Goal: Task Accomplishment & Management: Complete application form

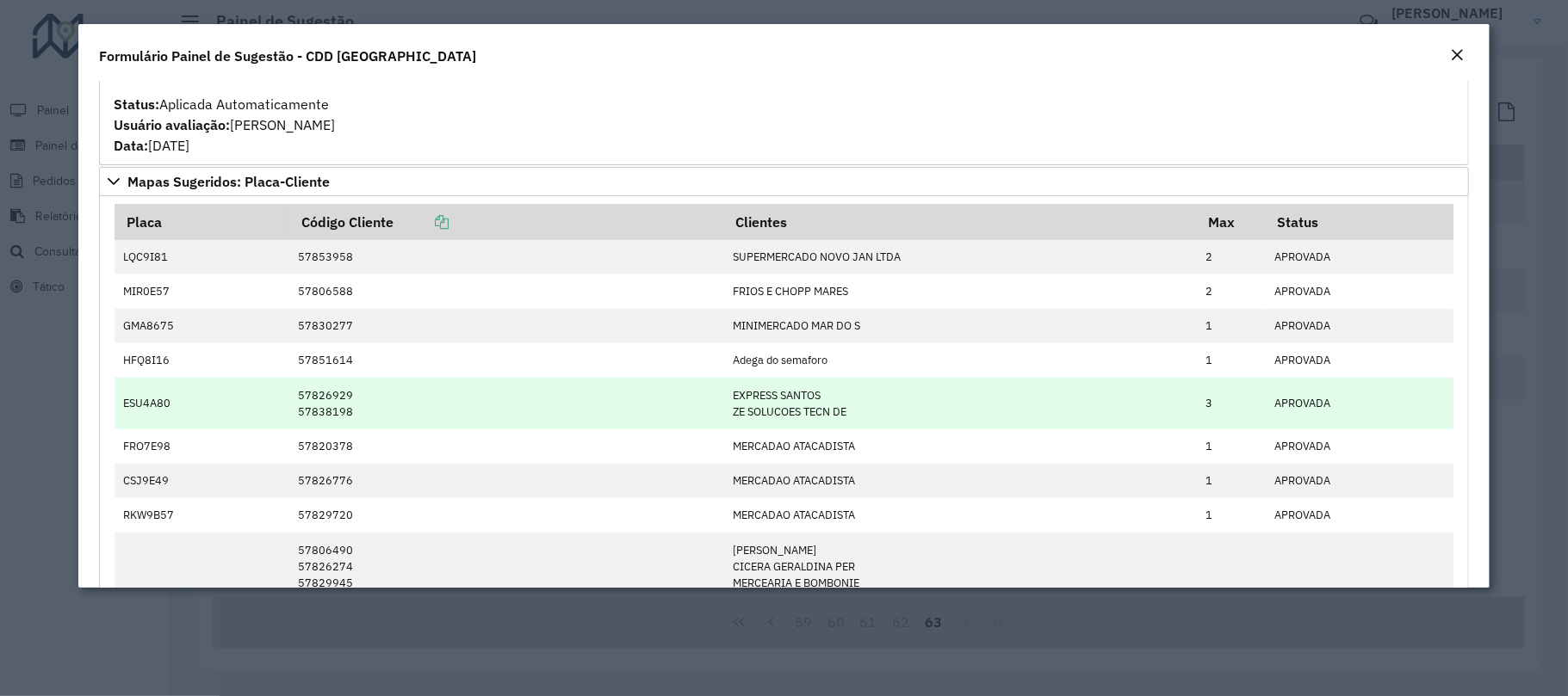
scroll to position [811, 0]
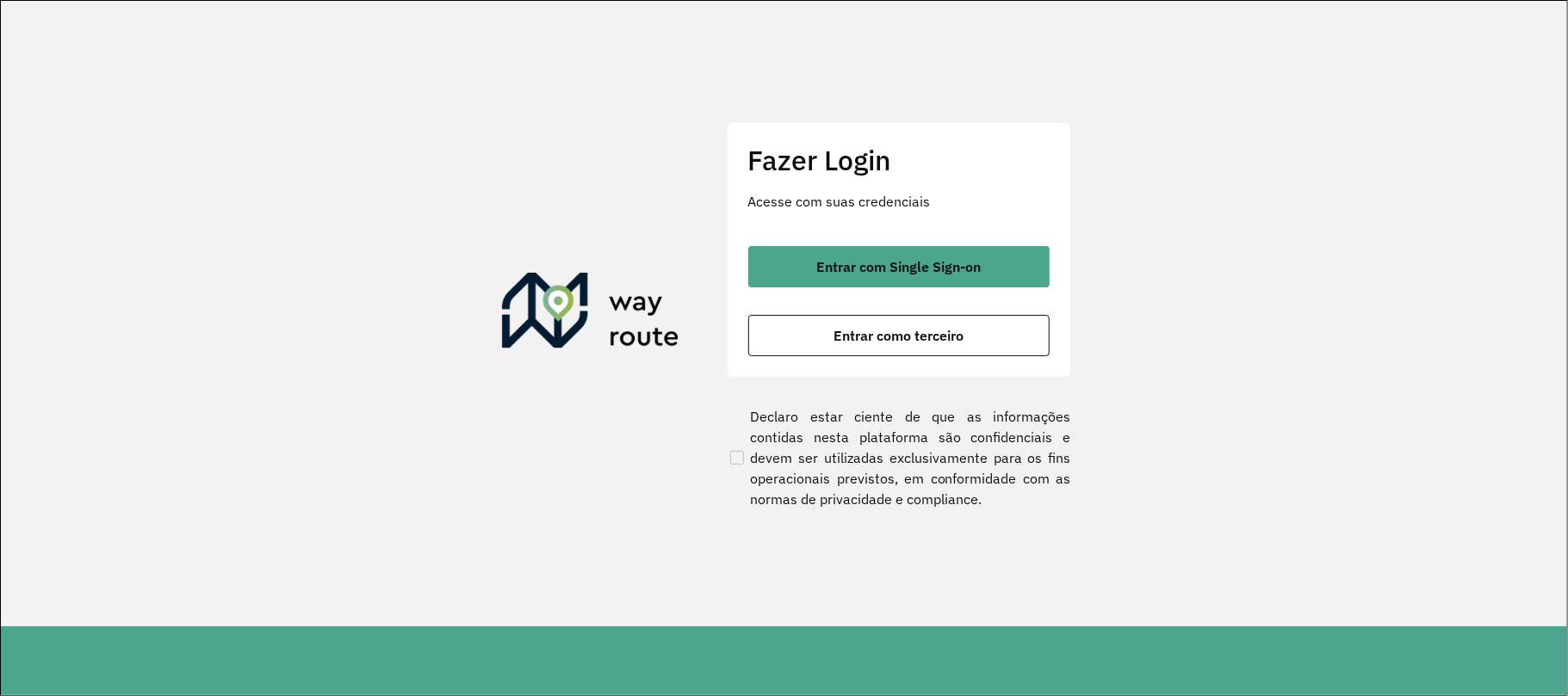
drag, startPoint x: 837, startPoint y: 297, endPoint x: 835, endPoint y: 260, distance: 37.1
click at [836, 291] on div "Entrar com Single Sign-on Entrar como terceiro" at bounding box center [898, 301] width 301 height 110
click at [835, 260] on span "Entrar com Single Sign-on" at bounding box center [899, 267] width 165 height 14
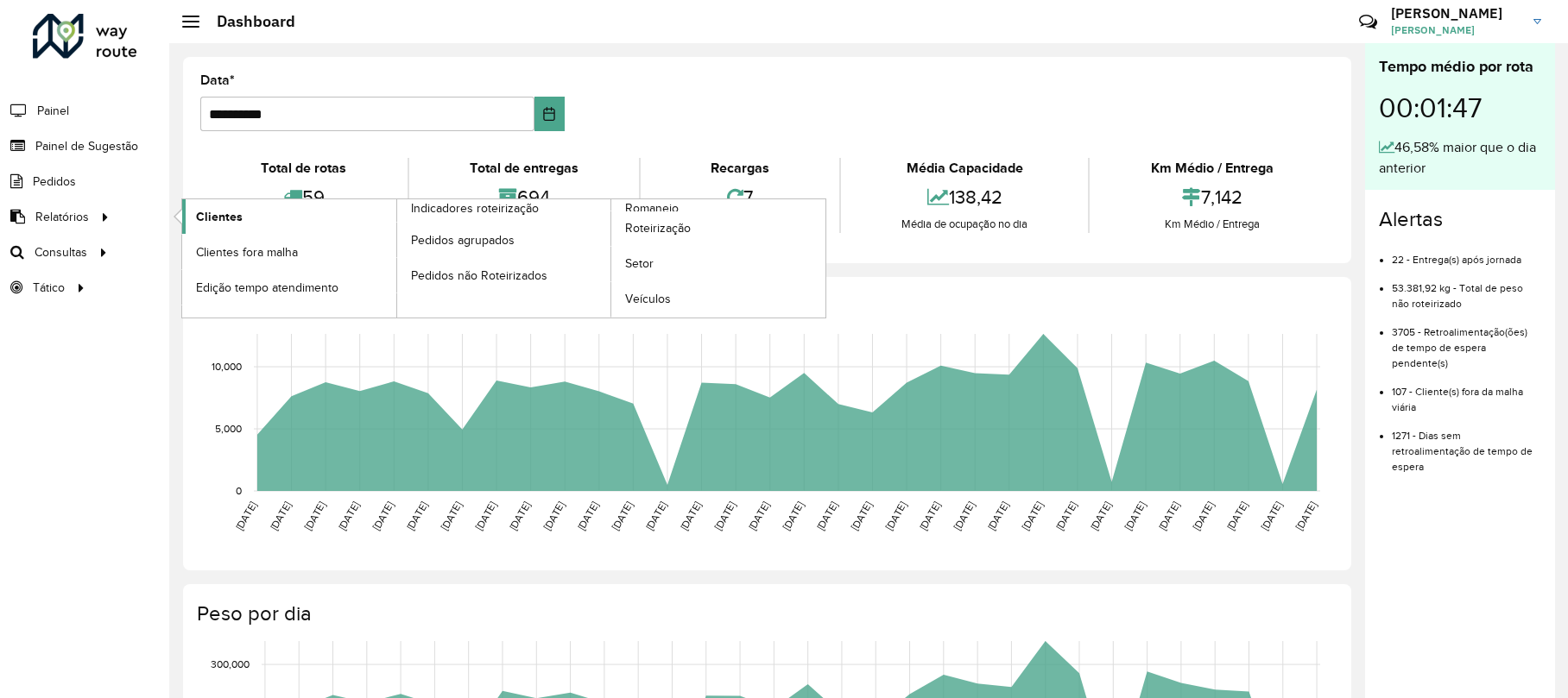
click at [209, 208] on span "Clientes" at bounding box center [219, 217] width 46 height 18
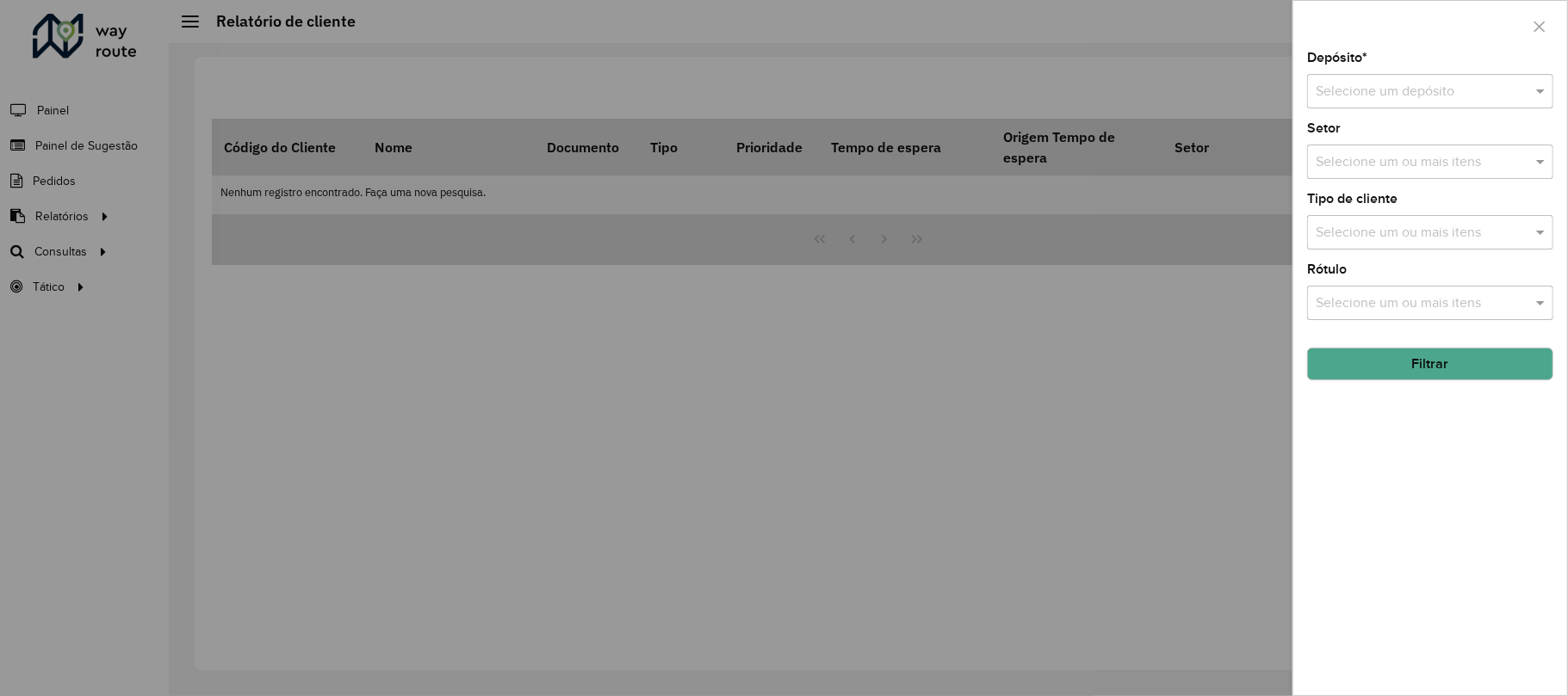
click at [1367, 211] on div "Tipo de cliente Selecione um ou mais itens" at bounding box center [1430, 221] width 246 height 57
click at [1330, 74] on div "Selecione um depósito" at bounding box center [1430, 91] width 246 height 34
click at [1369, 139] on span "CDD [GEOGRAPHIC_DATA]" at bounding box center [1400, 141] width 168 height 14
click at [1355, 235] on input "text" at bounding box center [1422, 233] width 221 height 21
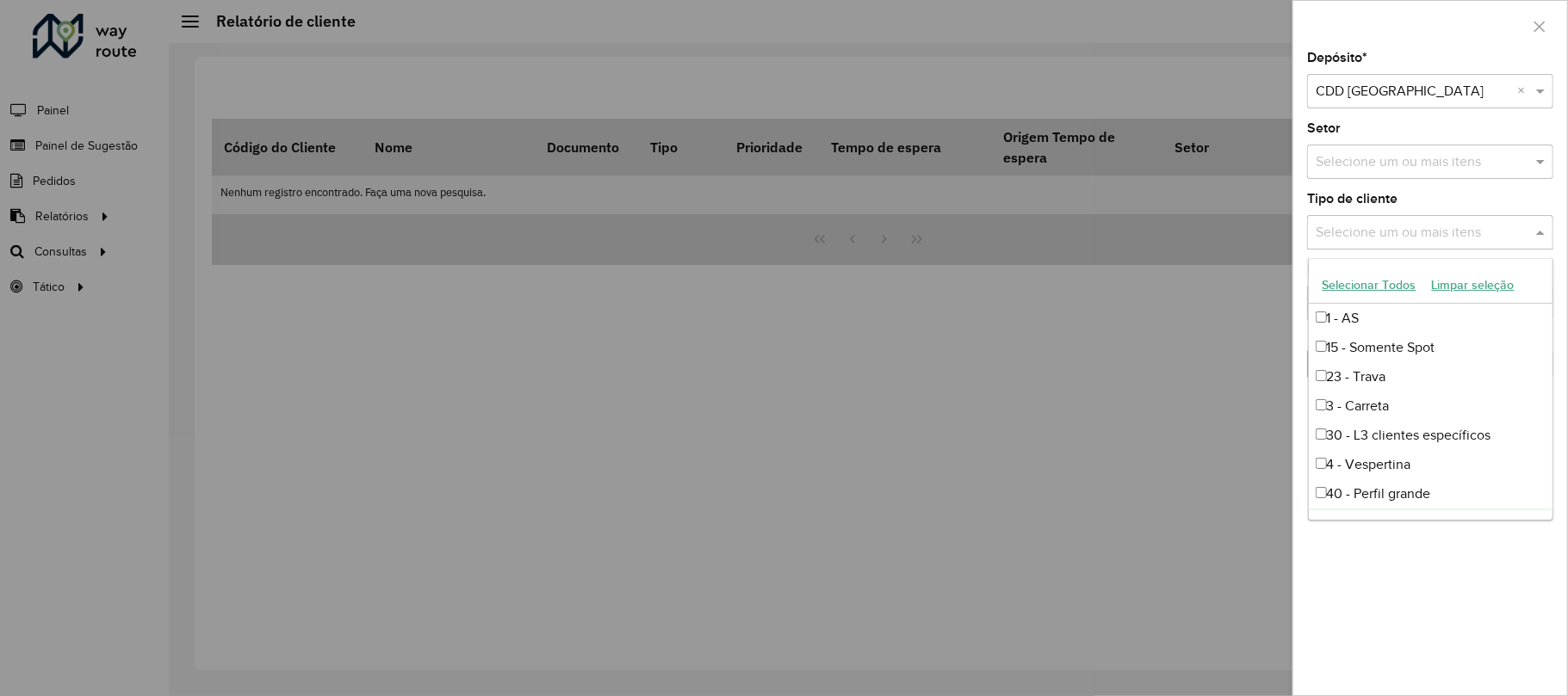
scroll to position [229, 0]
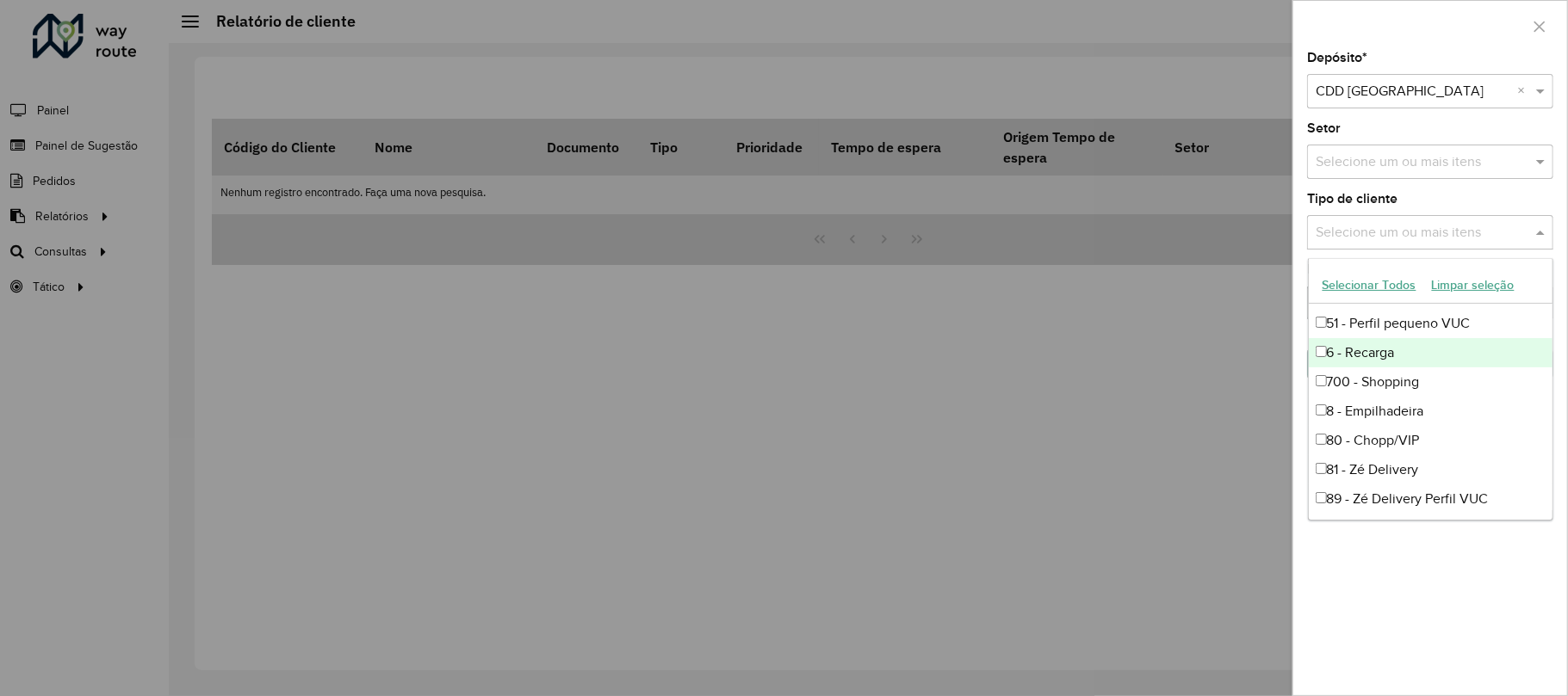
click at [820, 280] on div at bounding box center [784, 348] width 1568 height 696
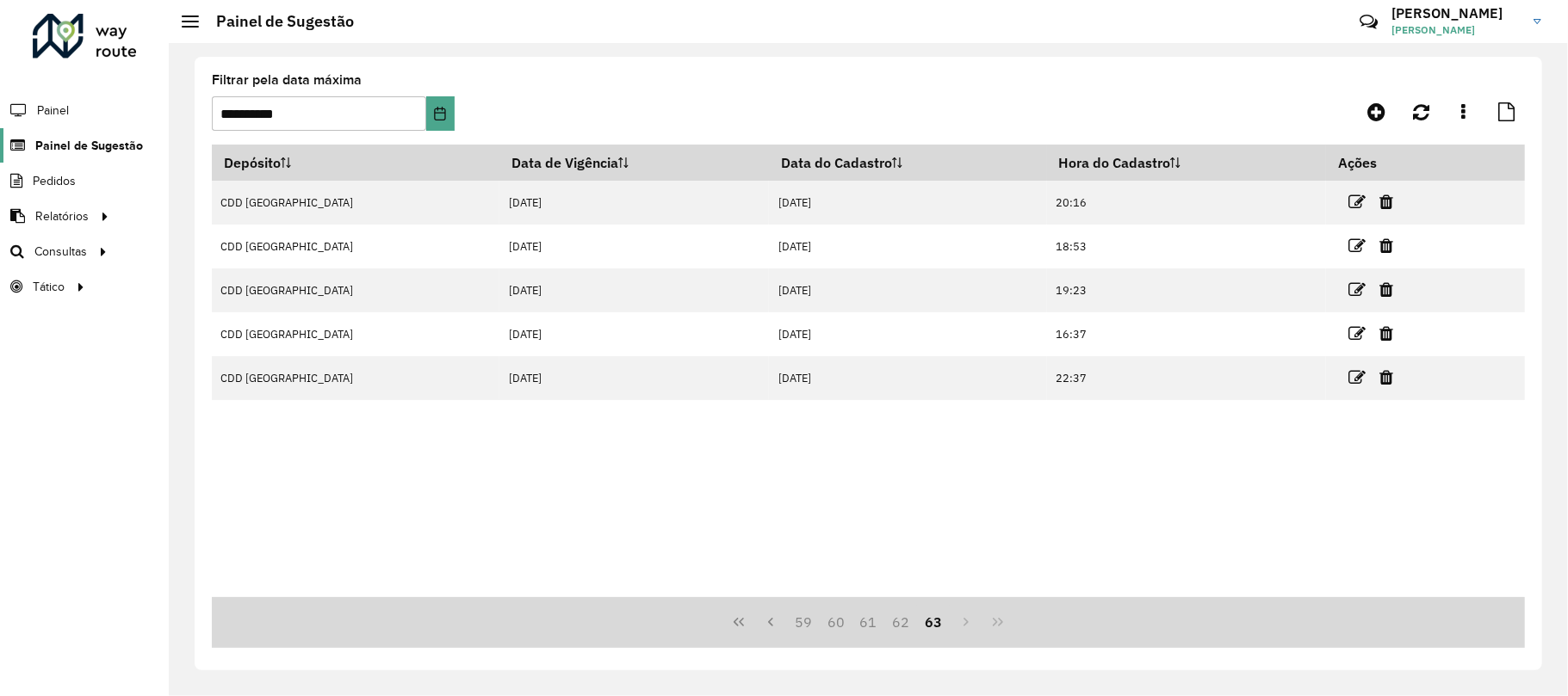
click at [70, 146] on span "Painel de Sugestão" at bounding box center [89, 146] width 108 height 18
click at [1374, 97] on link at bounding box center [1375, 112] width 39 height 31
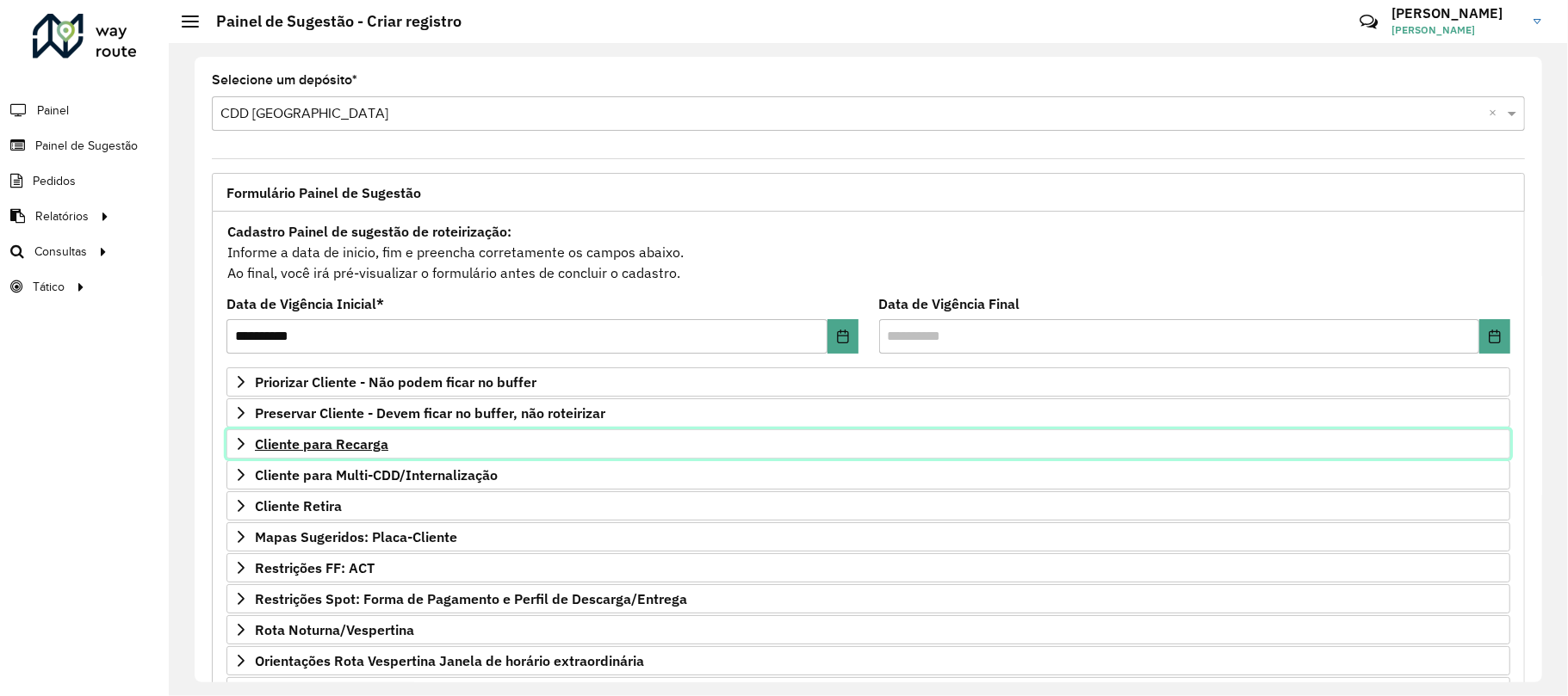
click at [263, 457] on link "Cliente para Recarga" at bounding box center [867, 444] width 1283 height 29
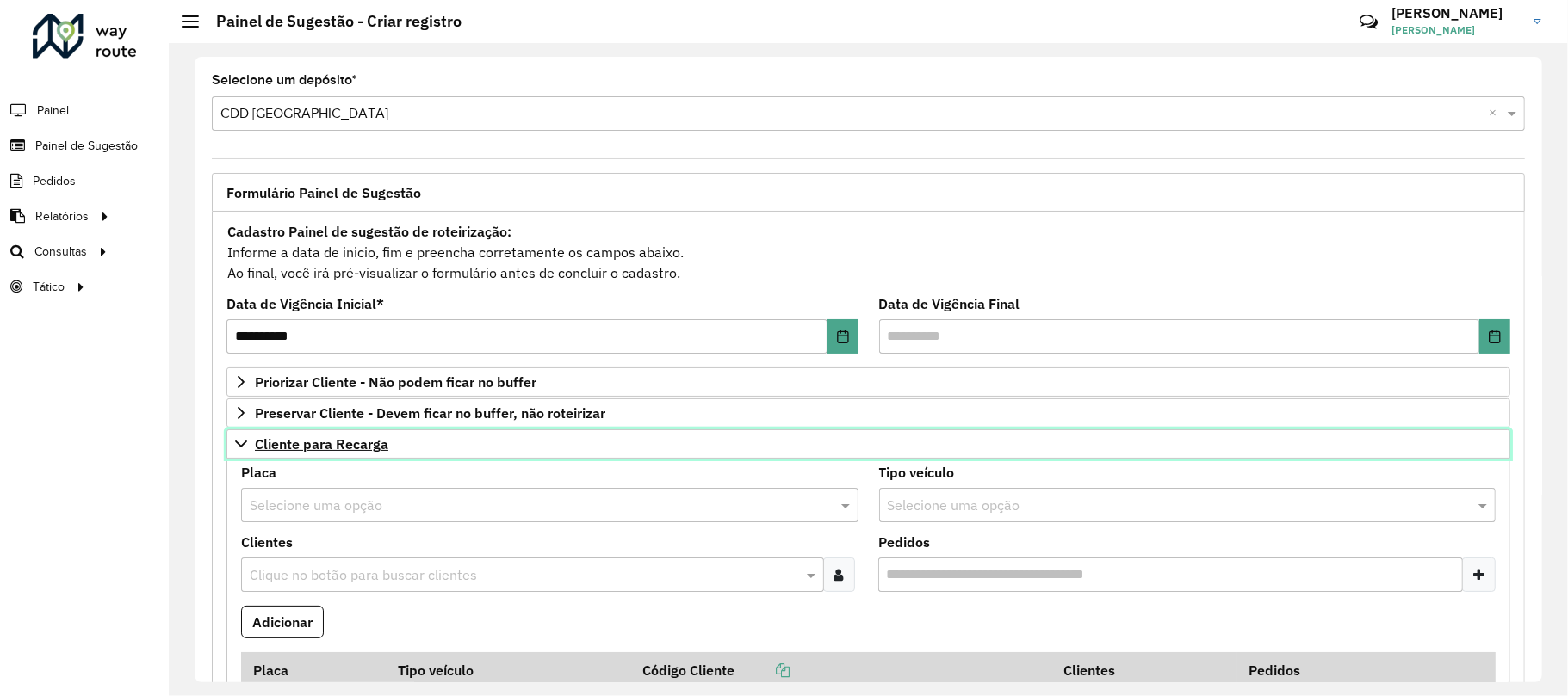
click at [263, 457] on link "Cliente para Recarga" at bounding box center [867, 444] width 1283 height 29
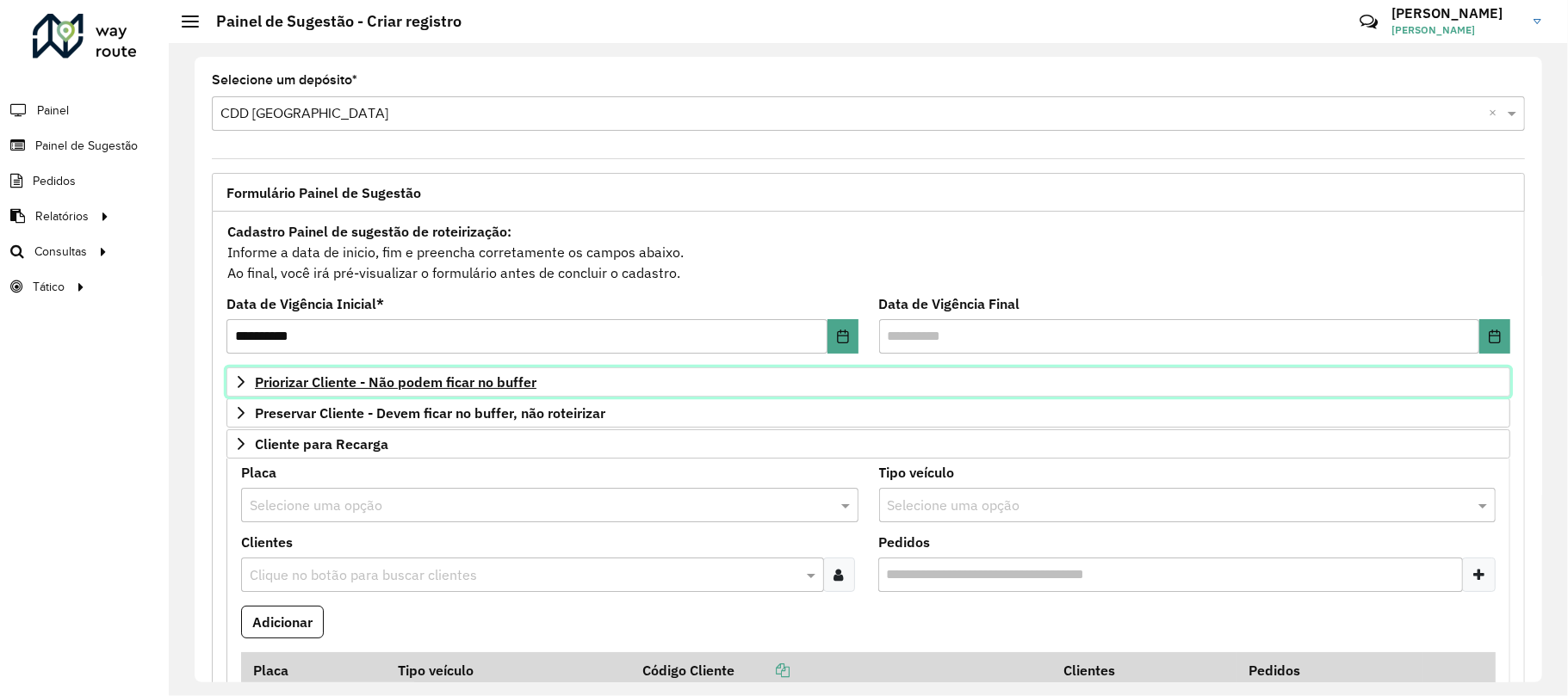
click at [329, 379] on span "Priorizar Cliente - Não podem ficar no buffer" at bounding box center [395, 381] width 281 height 14
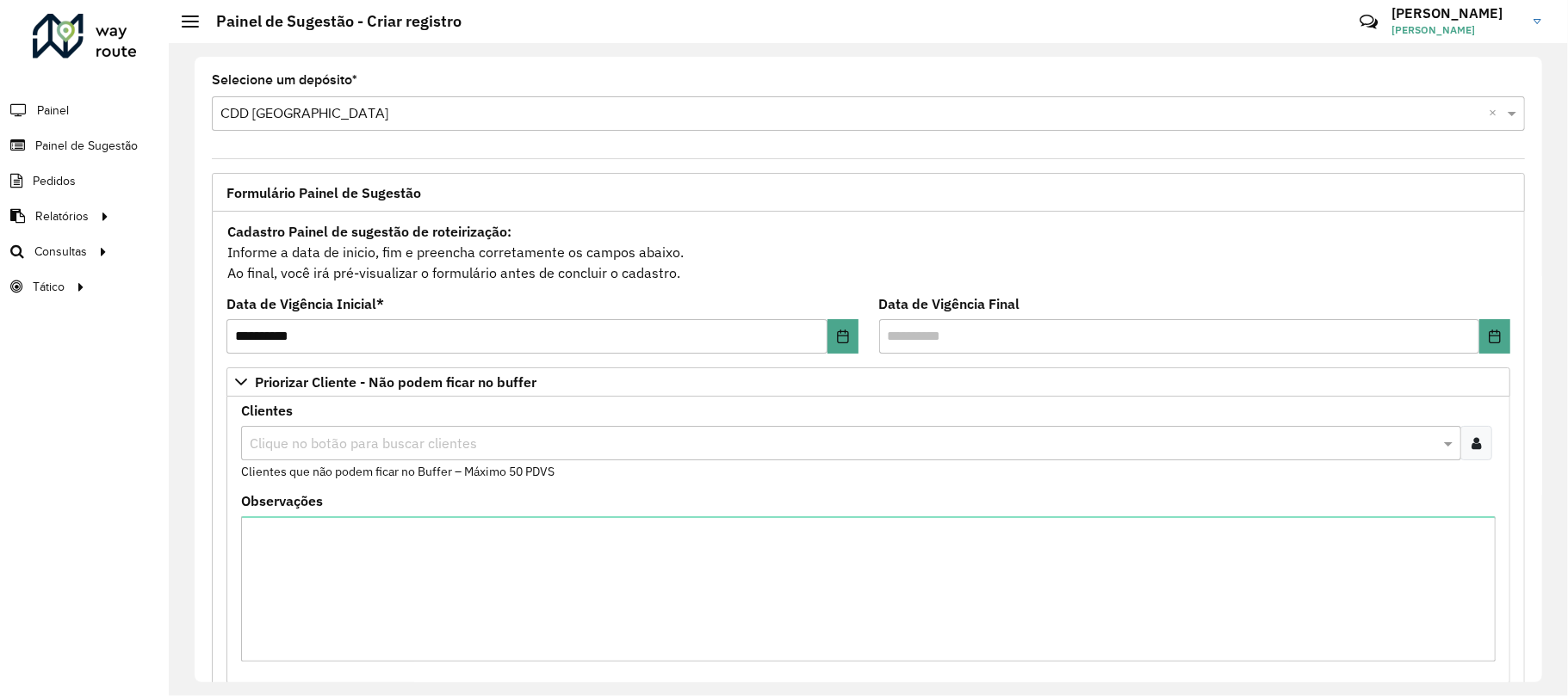
click at [311, 442] on input "text" at bounding box center [842, 444] width 1194 height 21
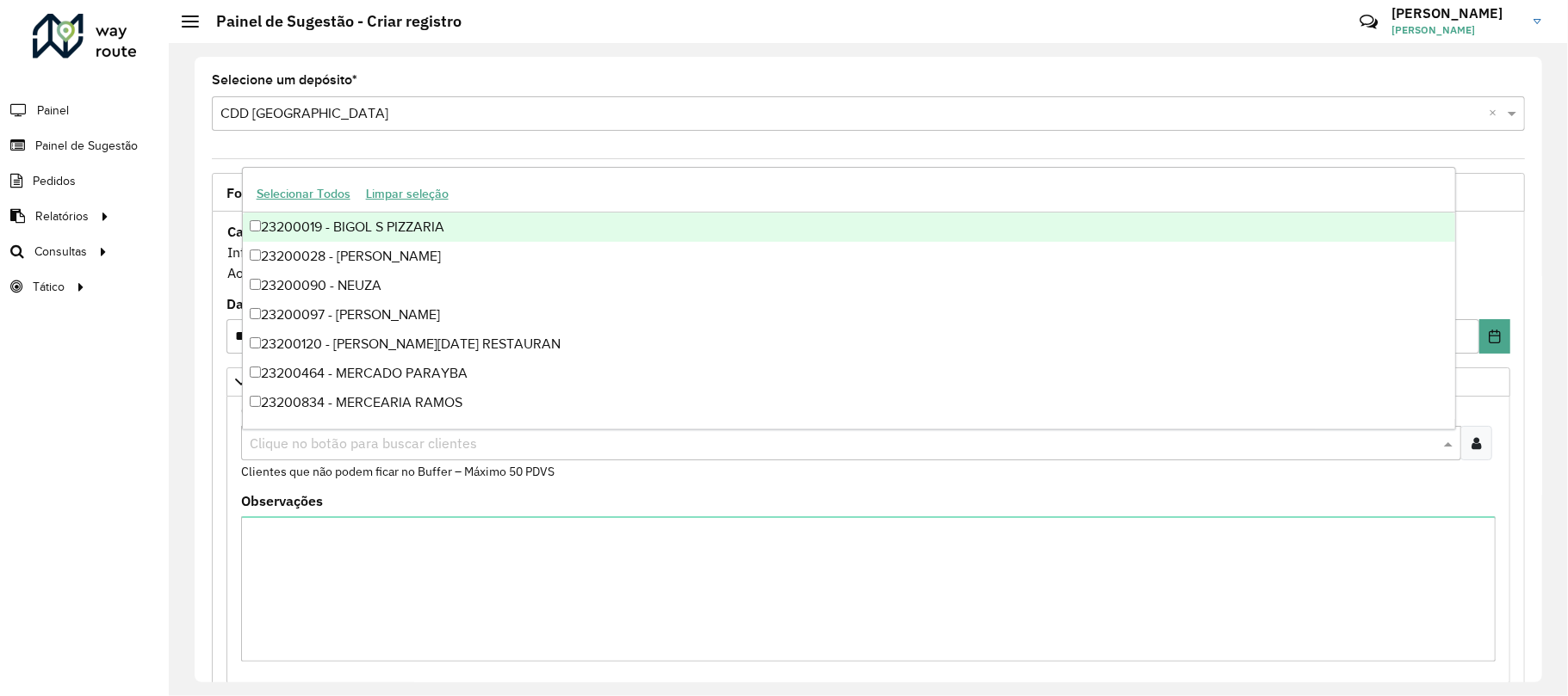
click at [311, 442] on input "text" at bounding box center [842, 444] width 1194 height 21
click at [135, 434] on div "Roteirizador AmbevTech Painel Painel de Sugestão Pedidos Relatórios Clientes Cl…" at bounding box center [84, 348] width 169 height 696
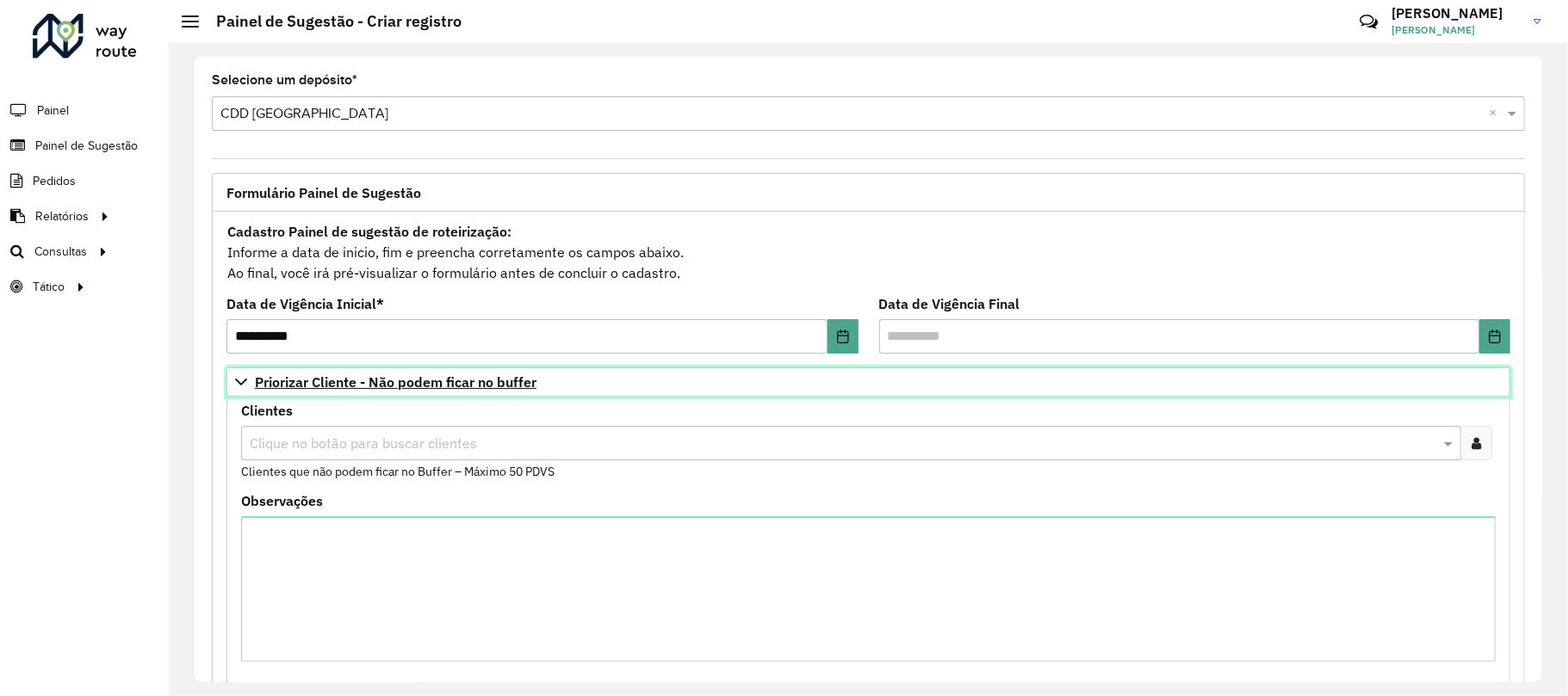
click at [257, 384] on span "Priorizar Cliente - Não podem ficar no buffer" at bounding box center [395, 381] width 281 height 14
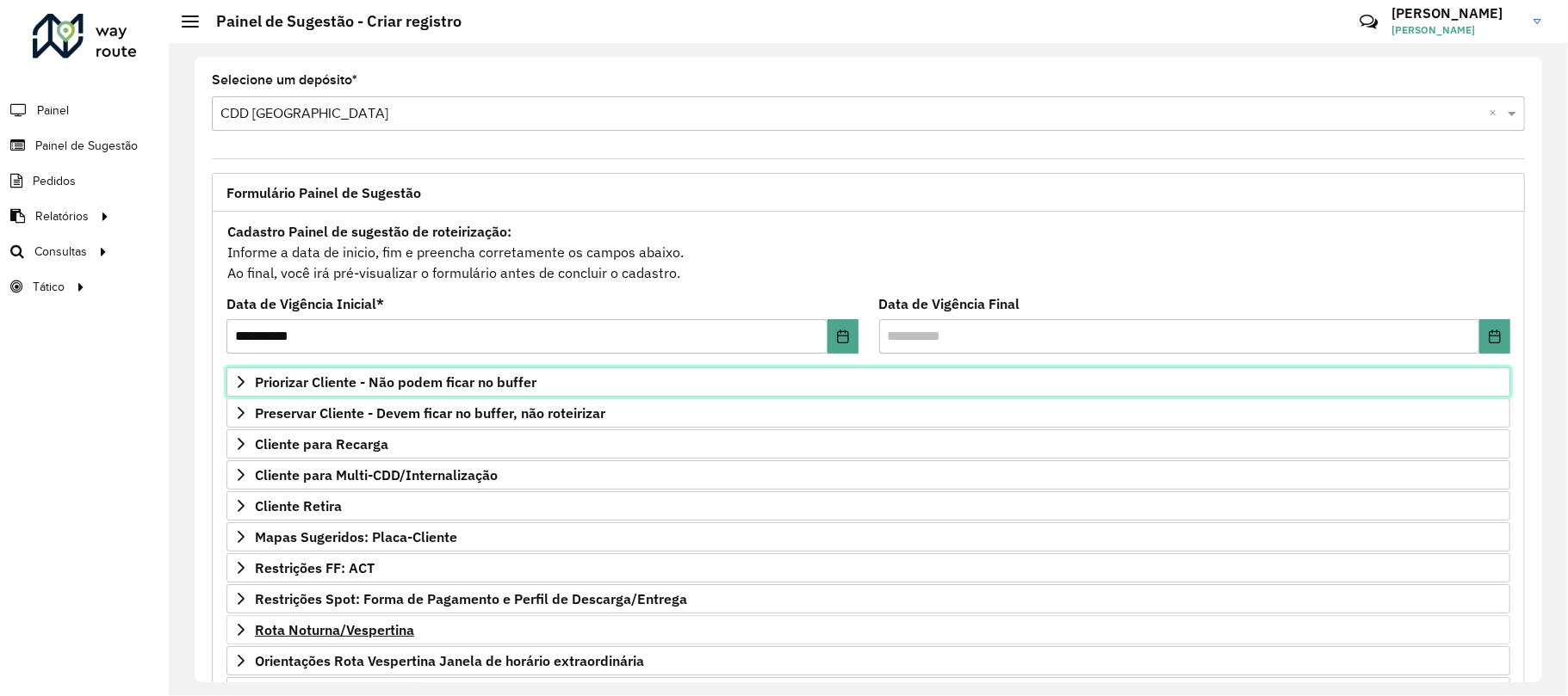
scroll to position [170, 0]
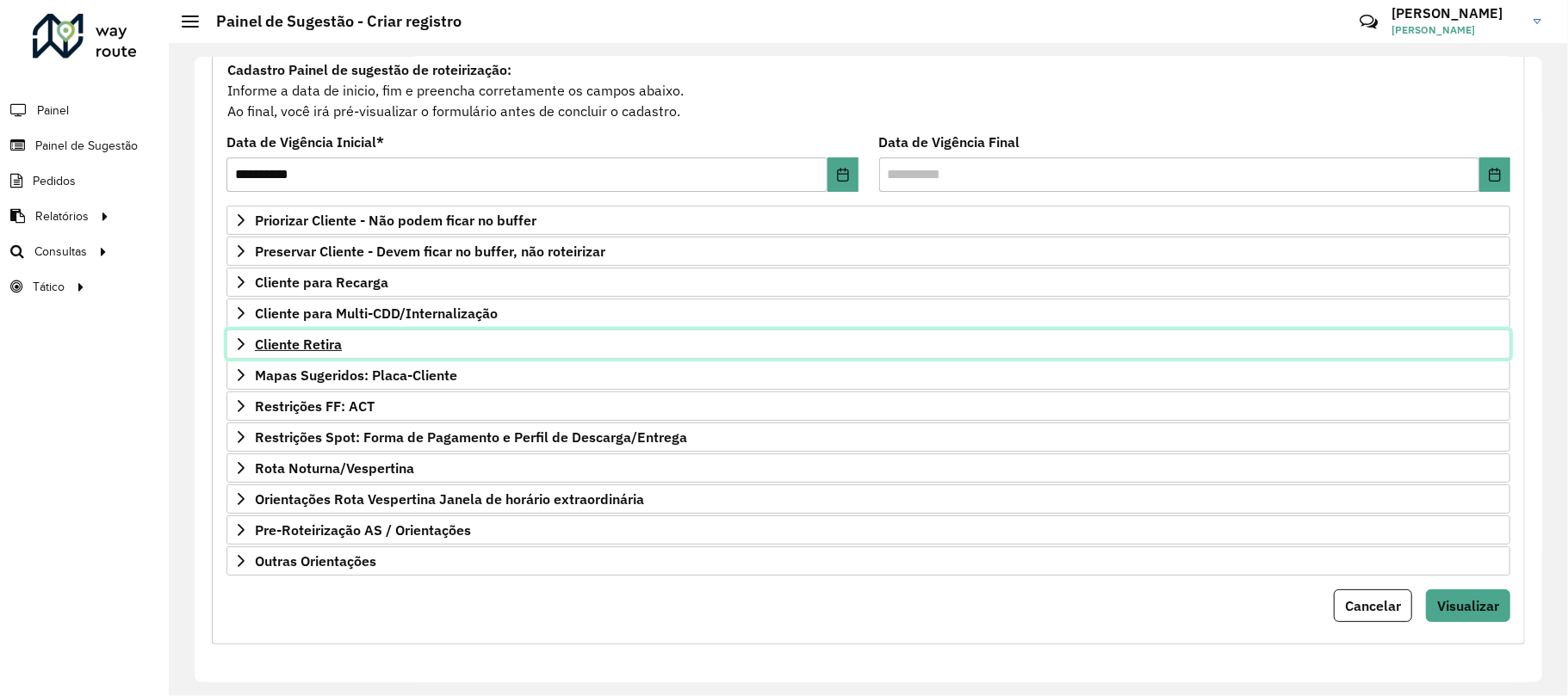
click at [284, 348] on link "Cliente Retira" at bounding box center [867, 344] width 1283 height 29
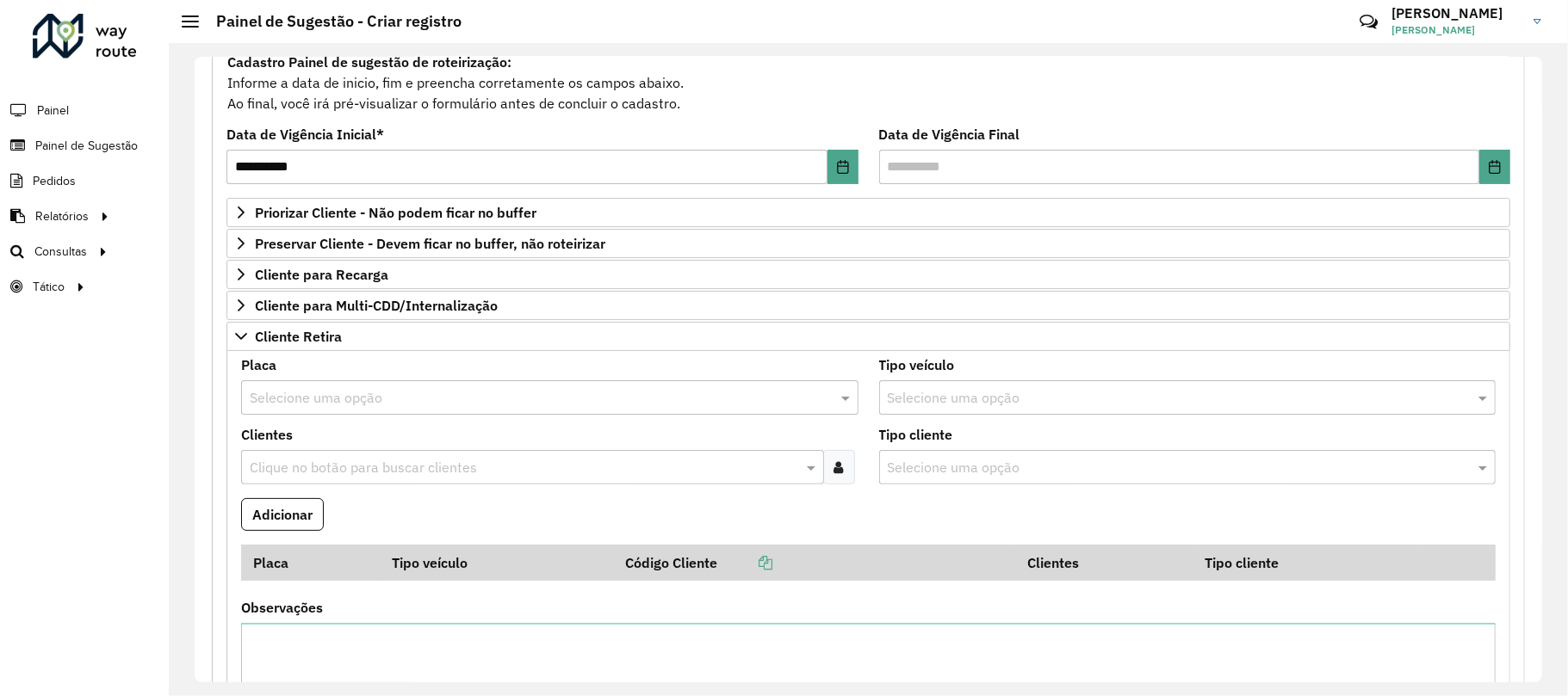
click at [315, 397] on input "text" at bounding box center [532, 398] width 565 height 21
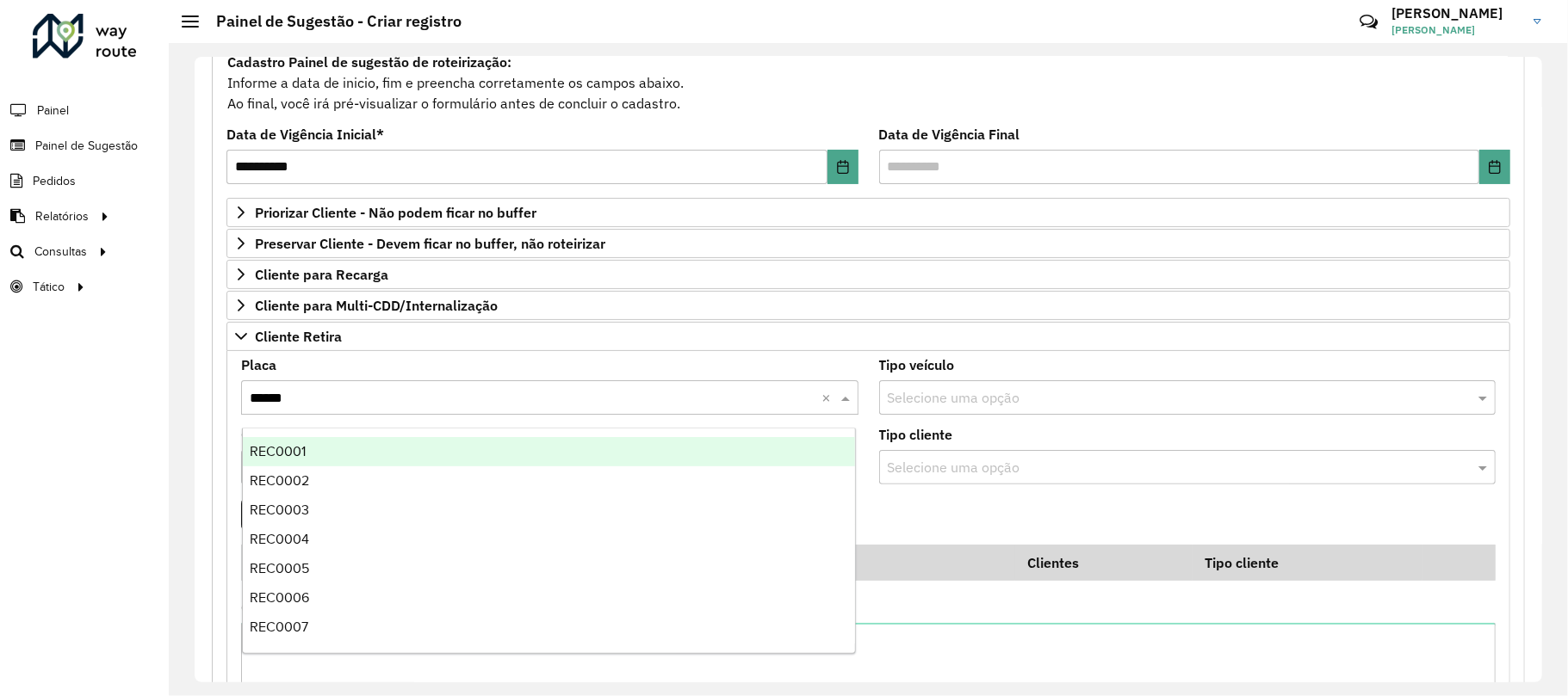
type input "*******"
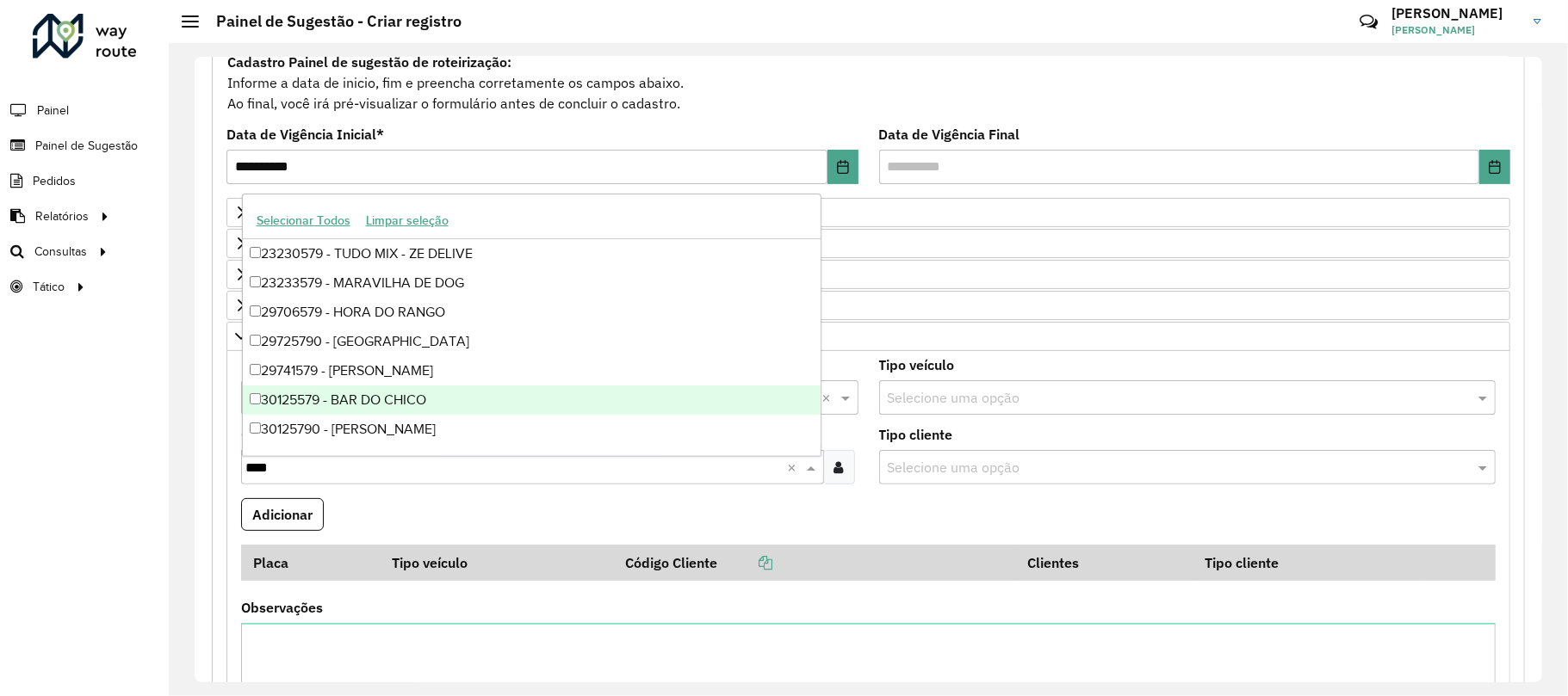
type input "*****"
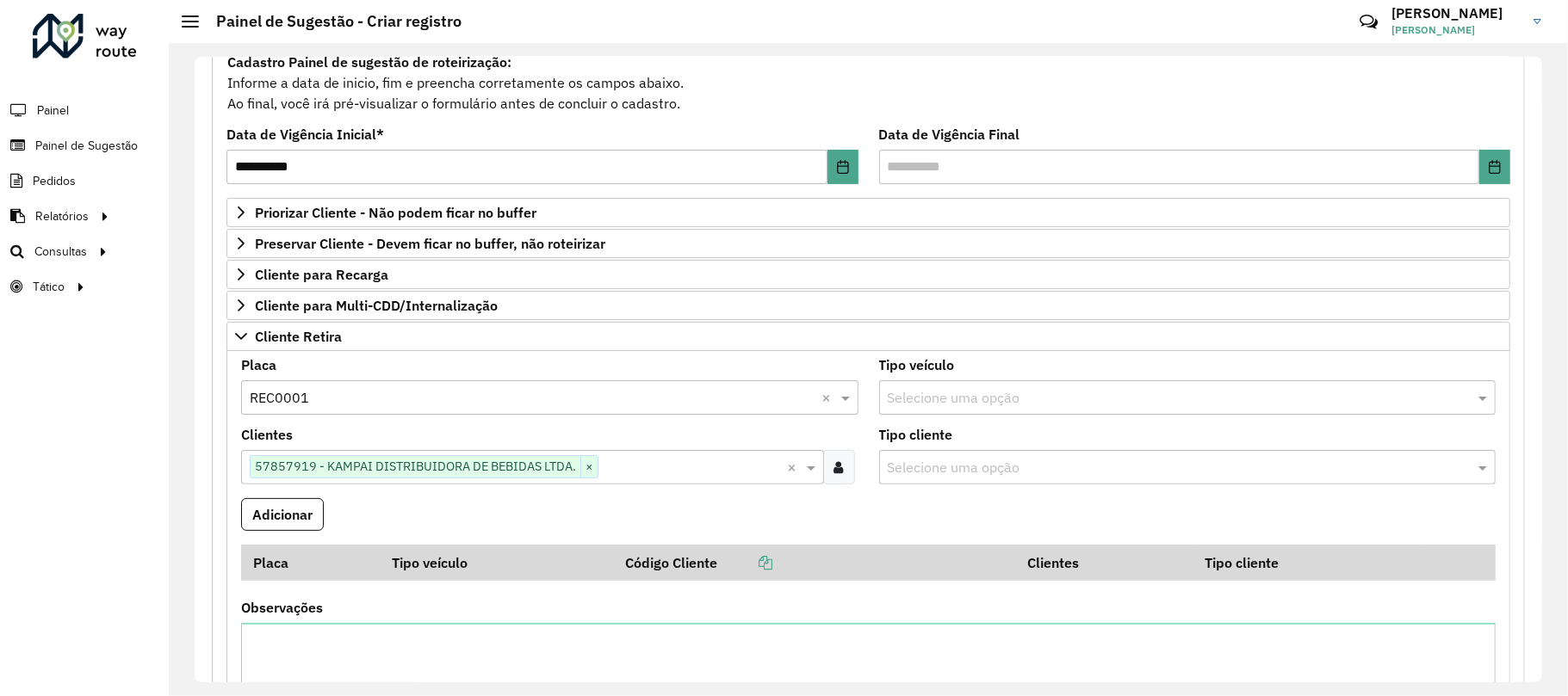
click at [241, 498] on button "Adicionar" at bounding box center [282, 514] width 82 height 33
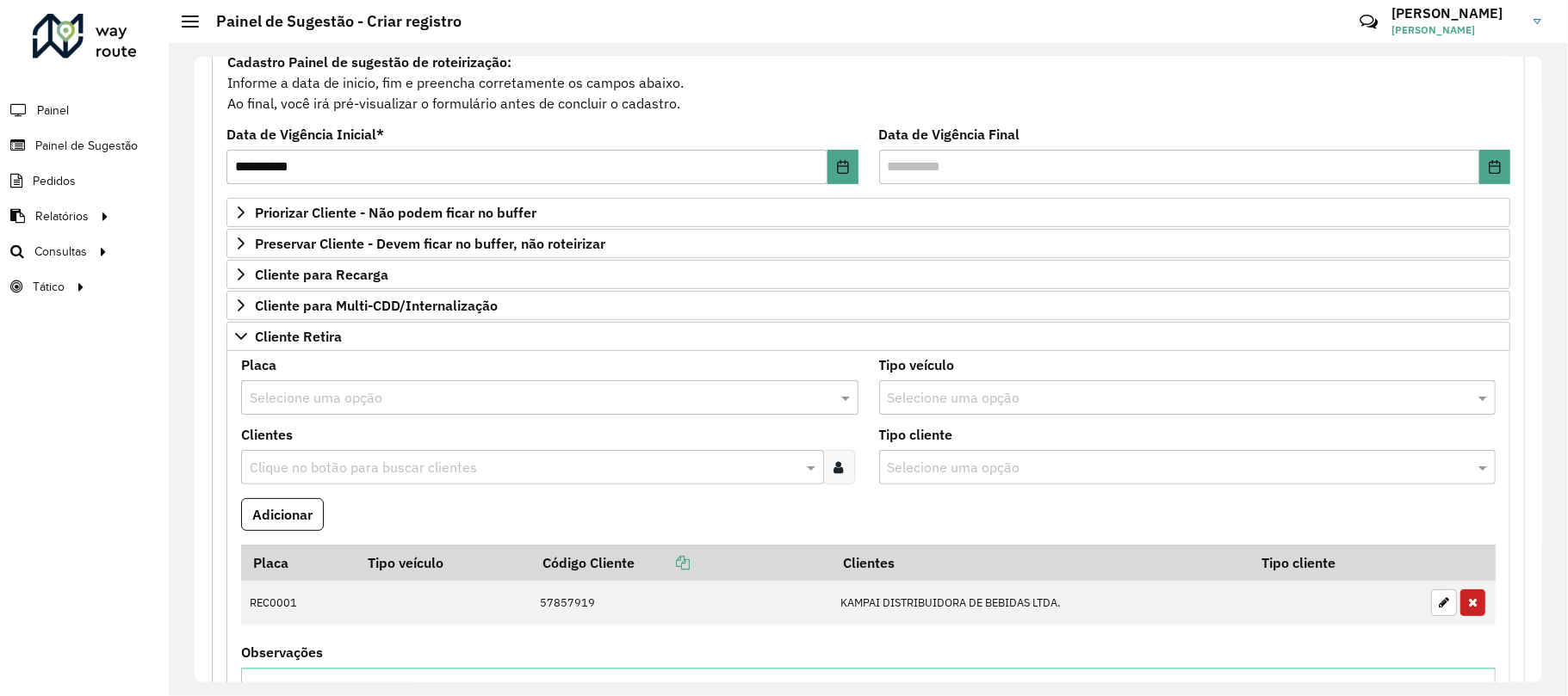
scroll to position [686, 0]
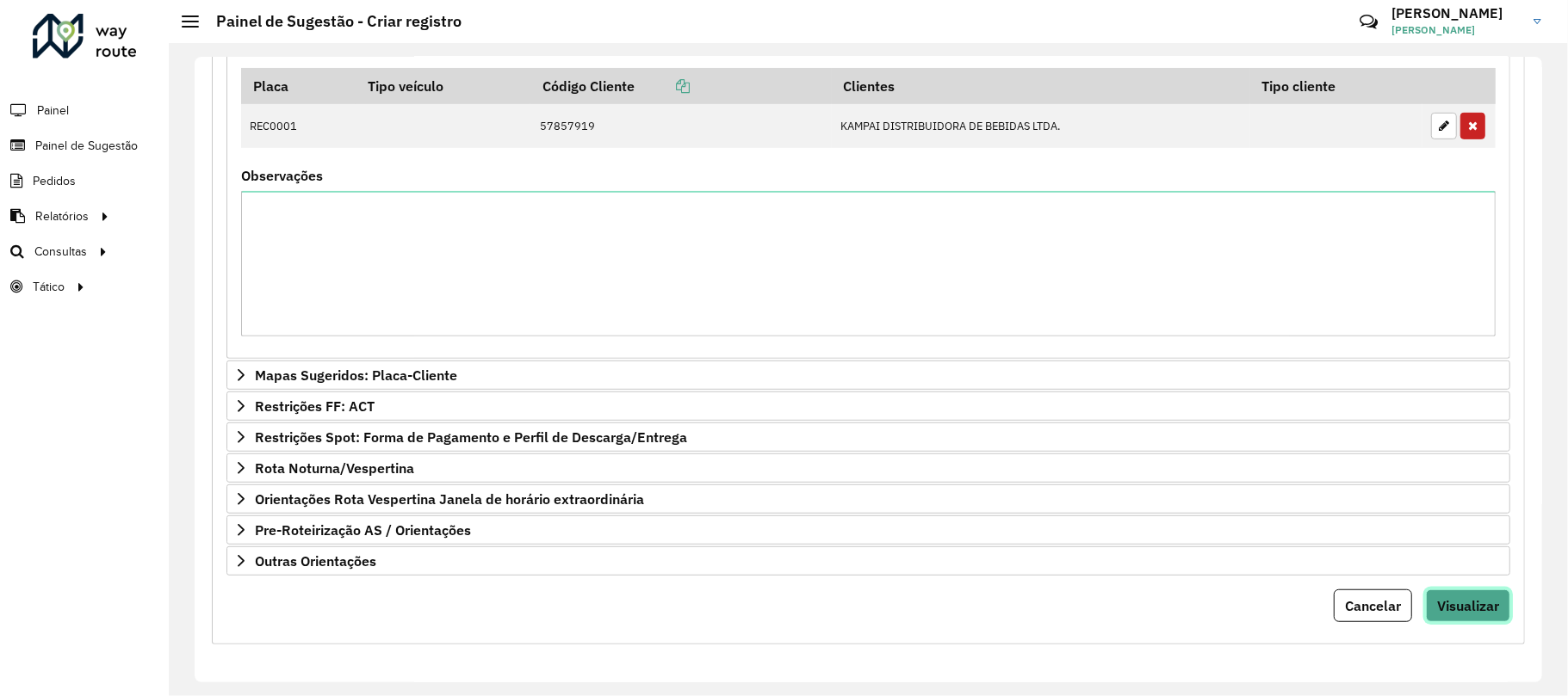
click at [1460, 617] on button "Visualizar" at bounding box center [1468, 606] width 84 height 33
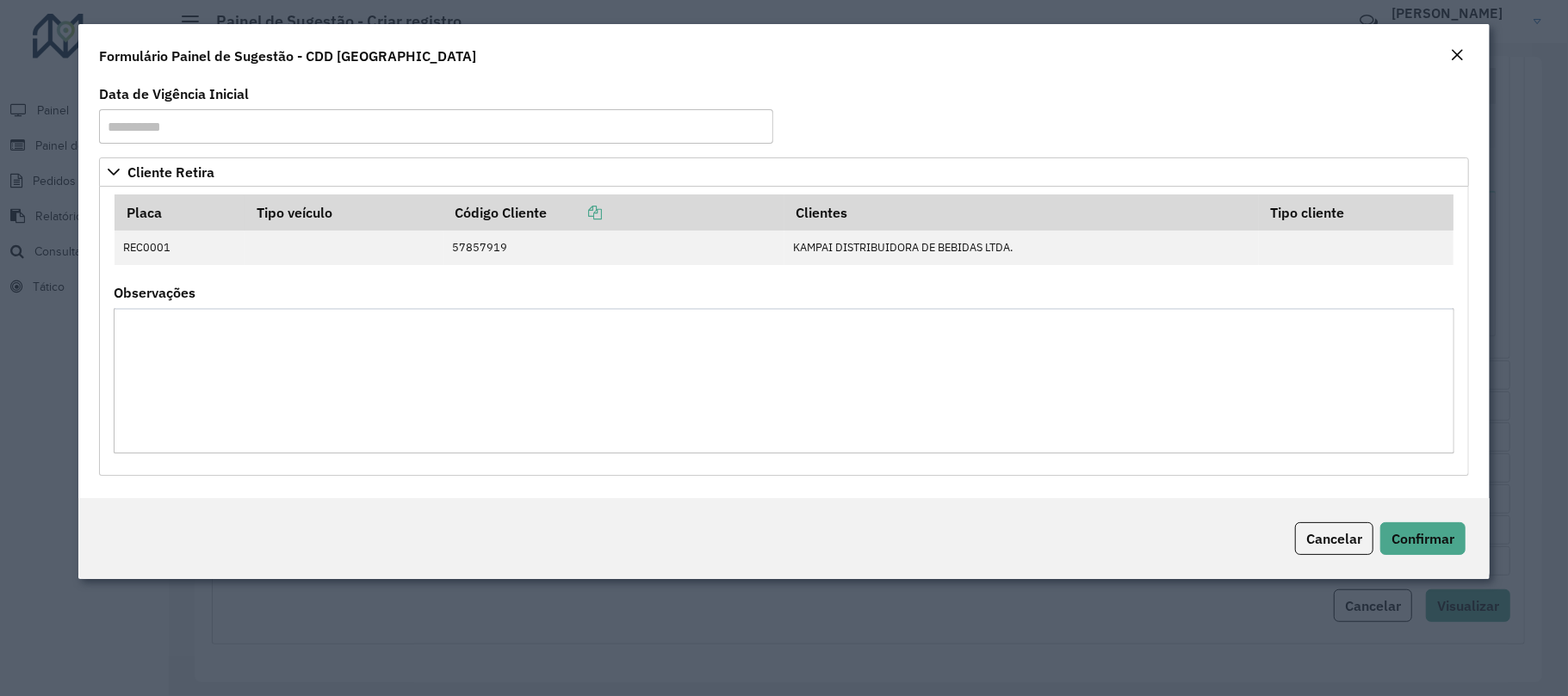
click at [1434, 563] on div "Cancelar Confirmar" at bounding box center [784, 538] width 1411 height 80
click at [1426, 549] on button "Confirmar" at bounding box center [1422, 539] width 85 height 33
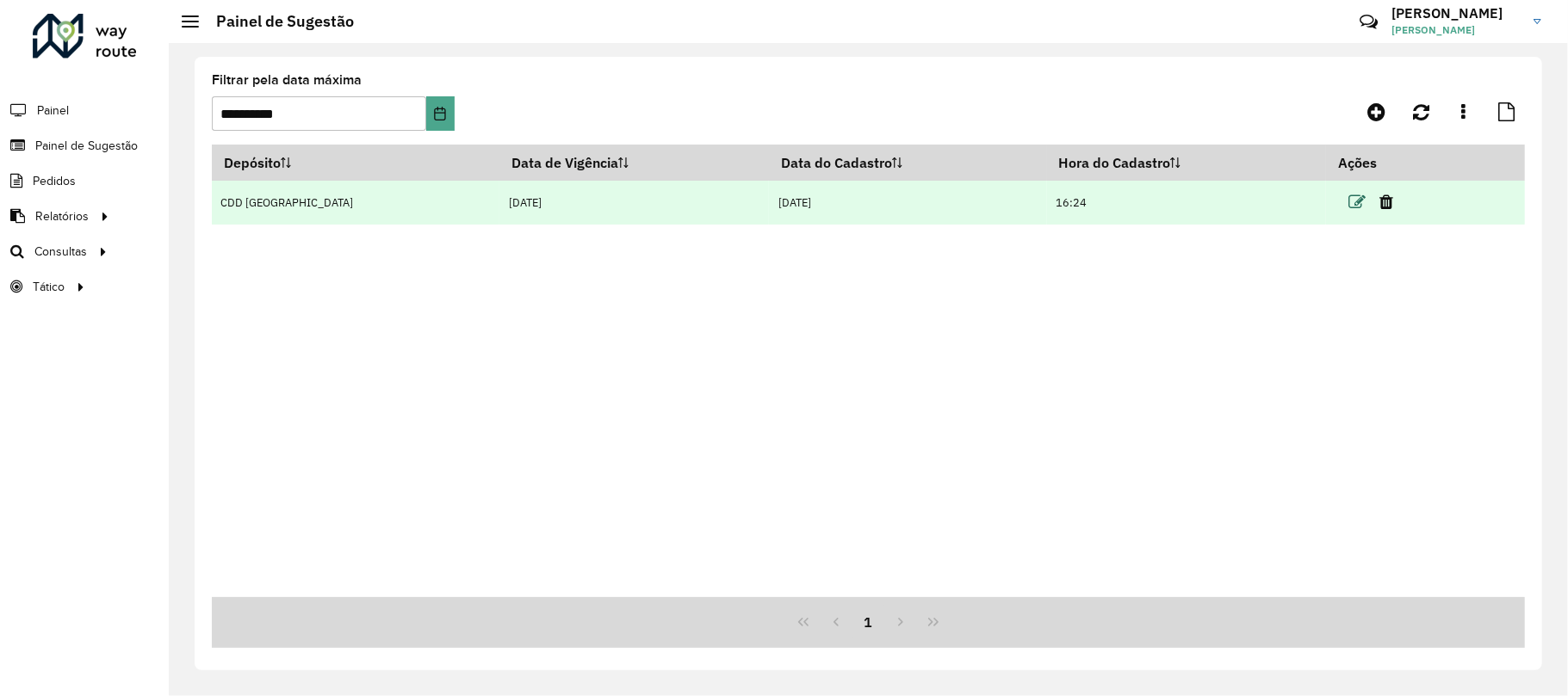
click at [1348, 200] on icon at bounding box center [1356, 202] width 17 height 17
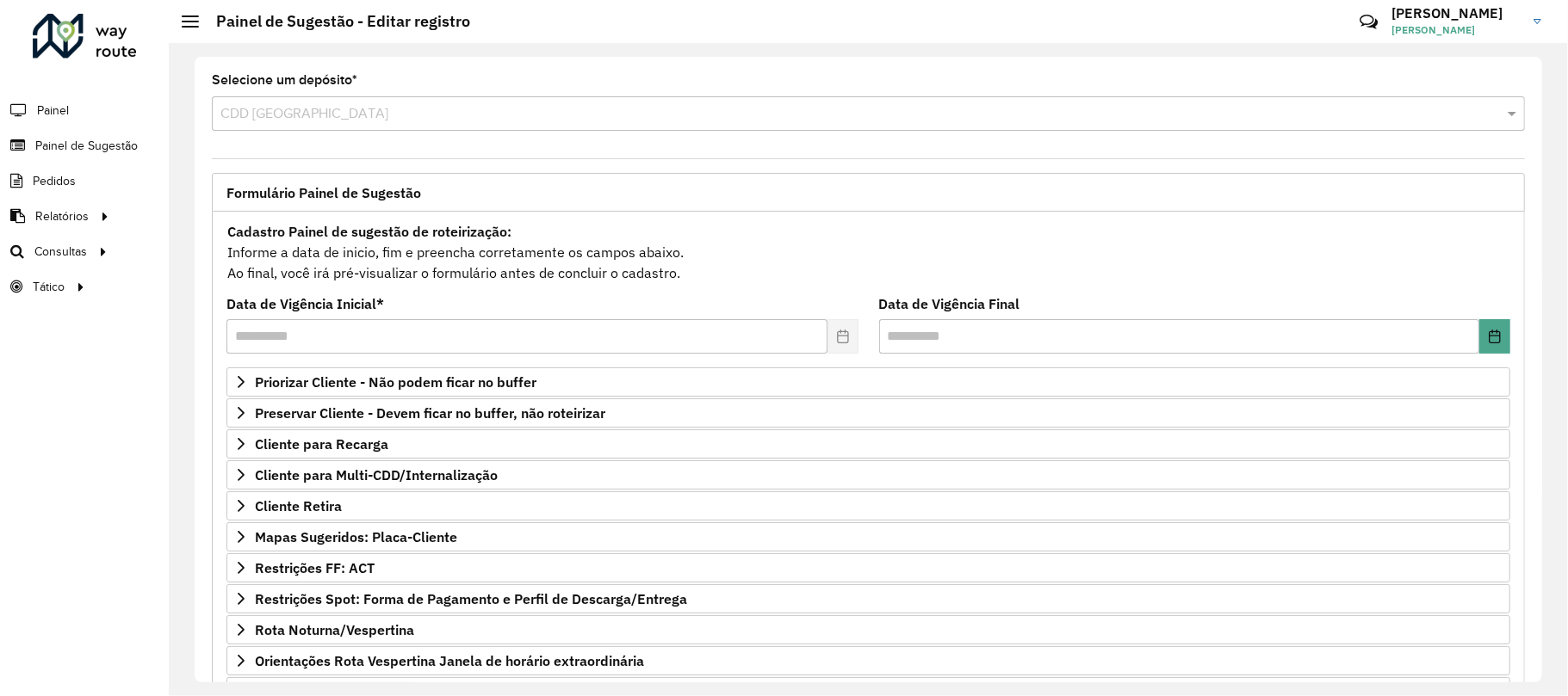
scroll to position [170, 0]
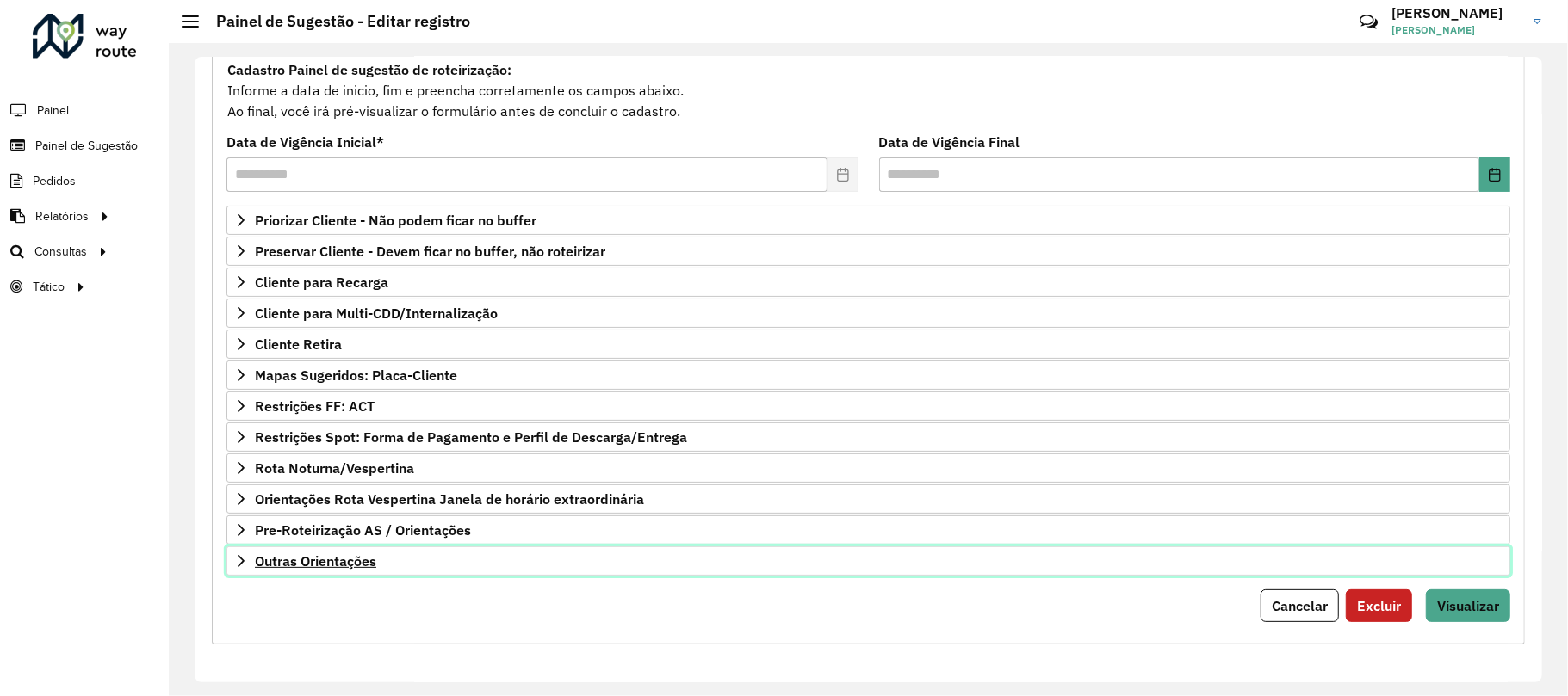
click at [372, 565] on span "Outras Orientações" at bounding box center [316, 560] width 121 height 14
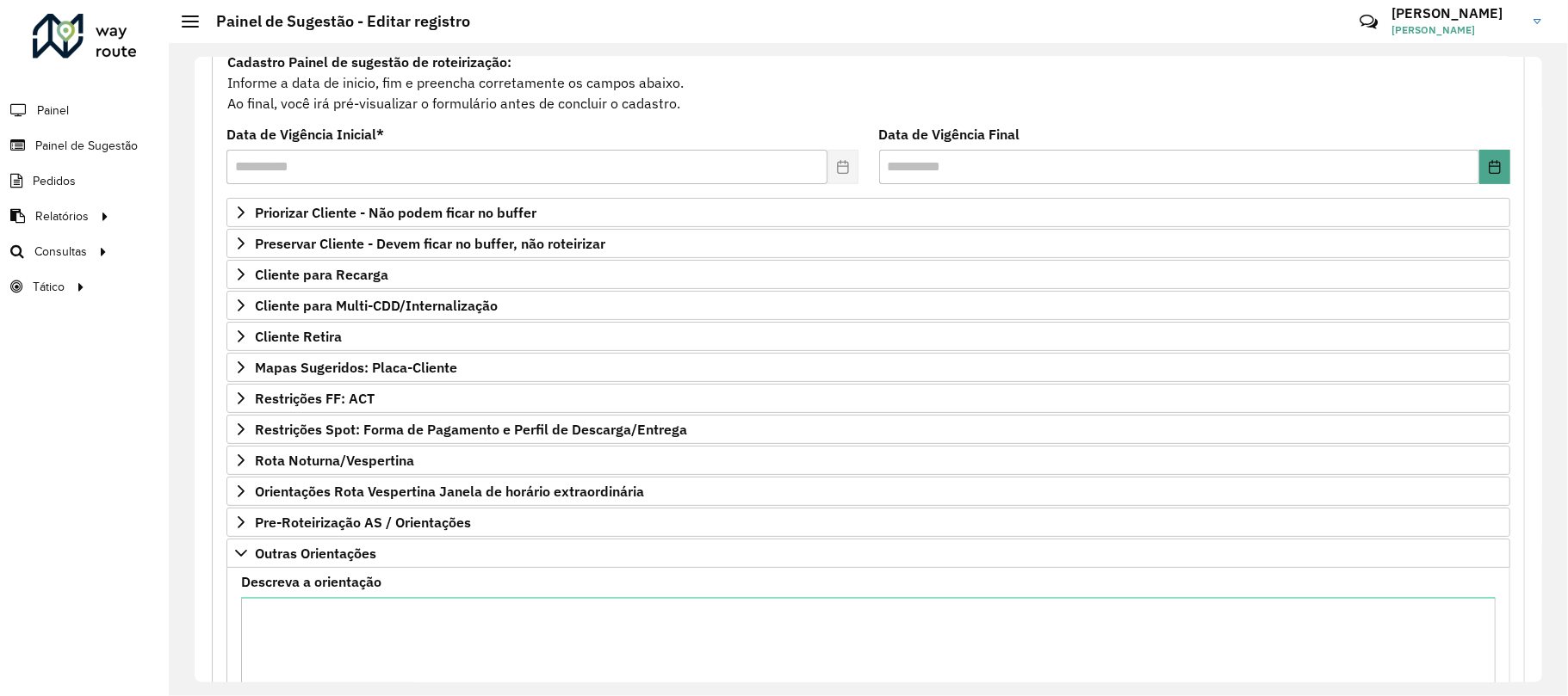
click at [345, 603] on div "Descreva a orientação" at bounding box center [868, 659] width 1254 height 167
click at [424, 648] on textarea "Descreva a orientação" at bounding box center [868, 670] width 1254 height 146
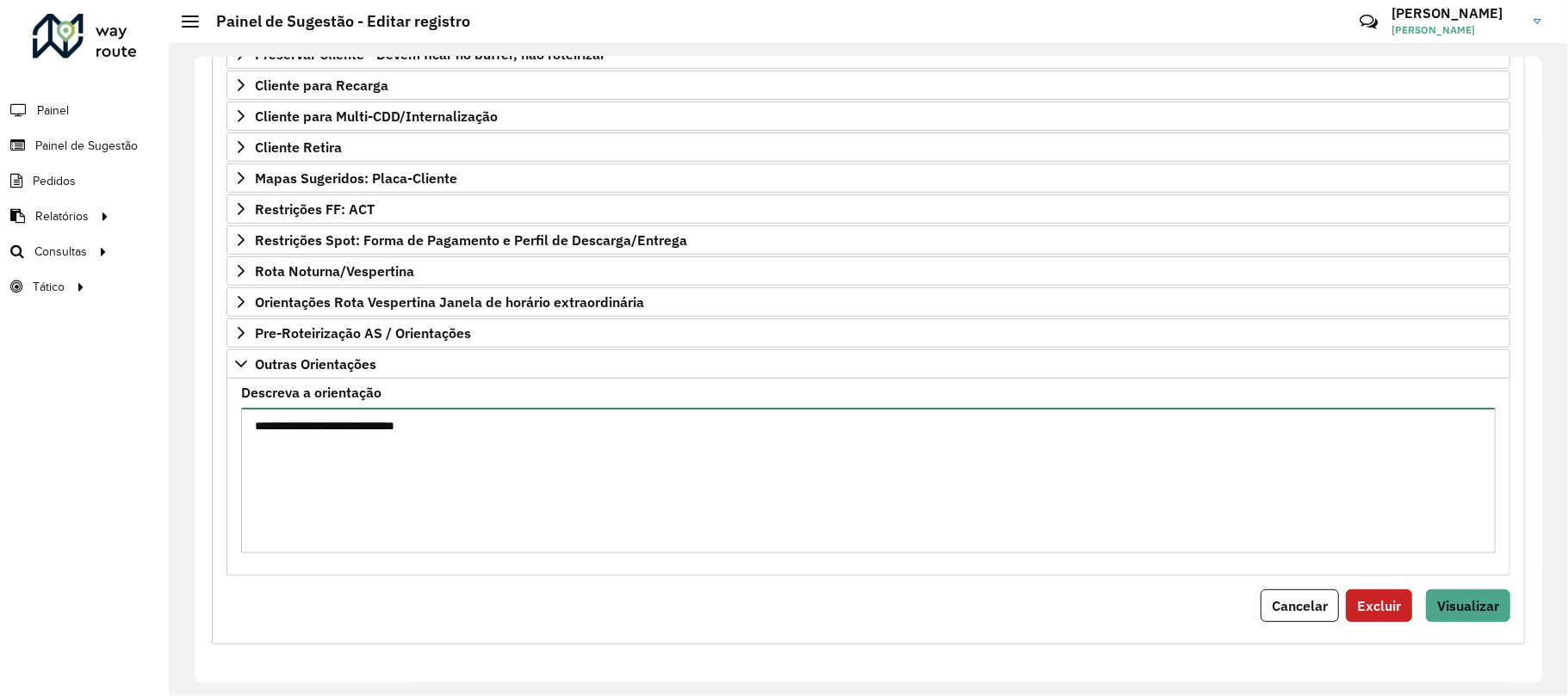
click at [649, 438] on textarea "**********" at bounding box center [868, 480] width 1254 height 146
type textarea "**********"
click at [1457, 614] on span "Visualizar" at bounding box center [1468, 606] width 62 height 17
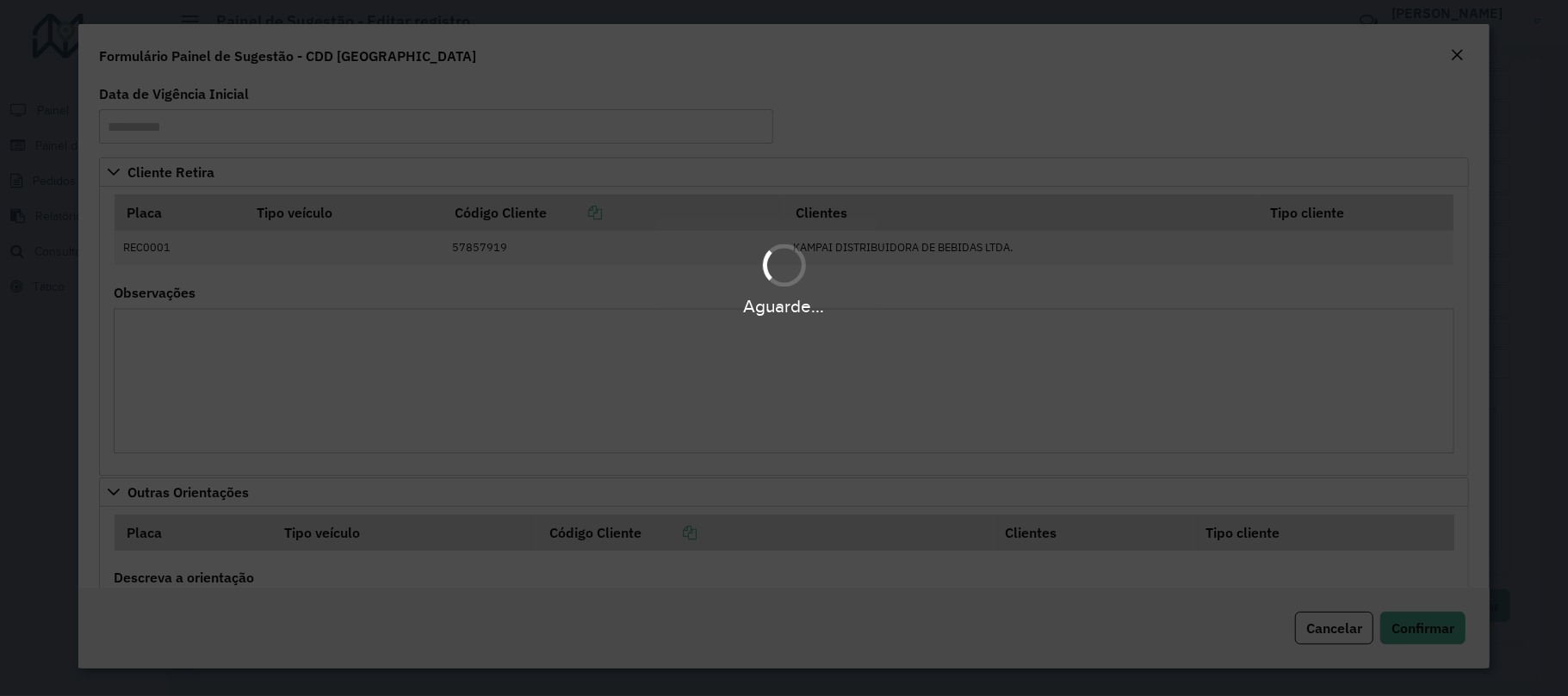
click at [1413, 580] on div "**********" at bounding box center [784, 654] width 1340 height 167
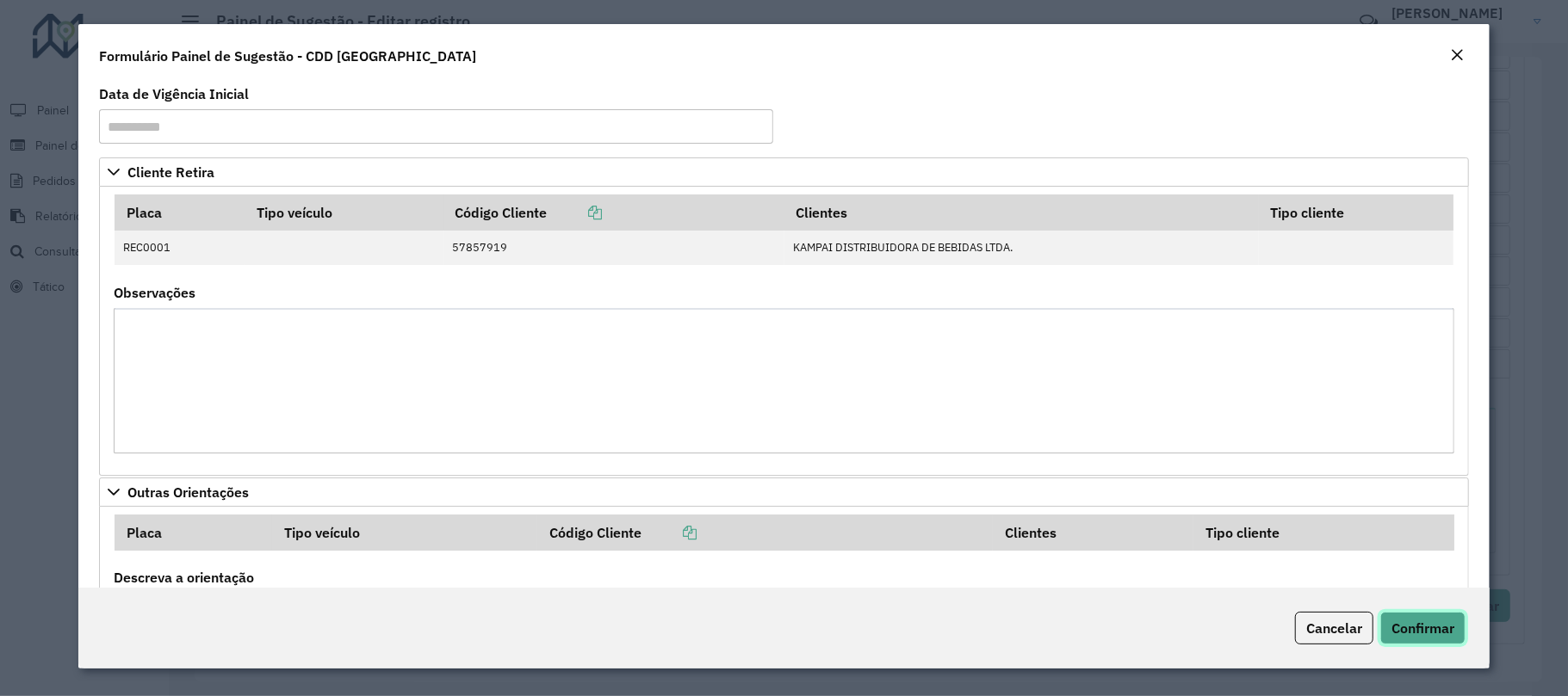
click at [1416, 613] on button "Confirmar" at bounding box center [1422, 628] width 85 height 33
